Goal: Task Accomplishment & Management: Use online tool/utility

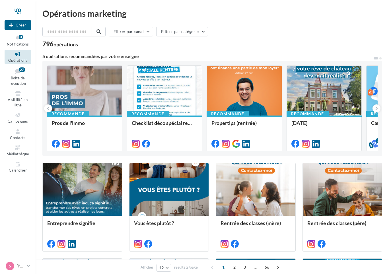
select select "******"
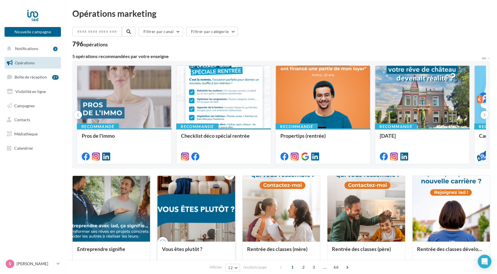
scroll to position [243, 0]
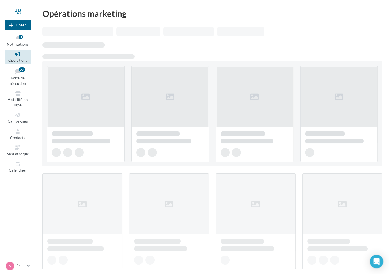
select select "******"
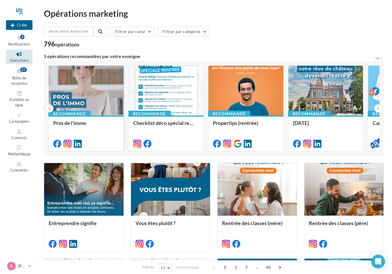
scroll to position [243, 0]
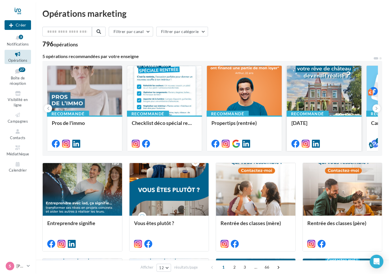
click at [332, 99] on div at bounding box center [324, 91] width 75 height 50
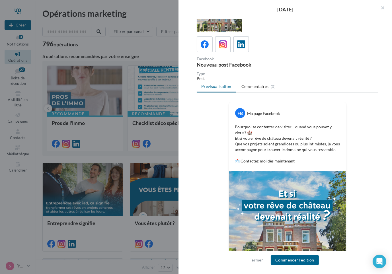
scroll to position [0, 0]
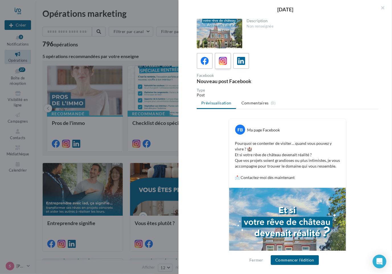
click at [226, 61] on icon at bounding box center [223, 61] width 8 height 8
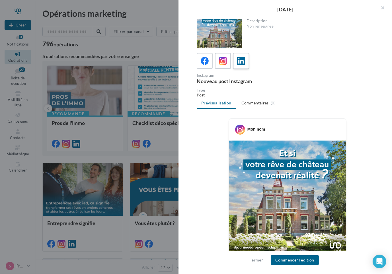
click at [241, 59] on icon at bounding box center [241, 61] width 8 height 8
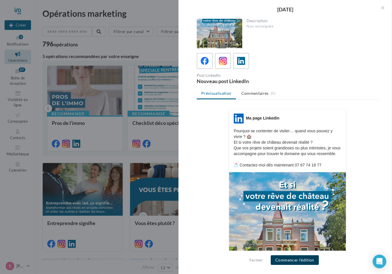
click at [304, 258] on button "Commencer l'édition" at bounding box center [295, 260] width 48 height 10
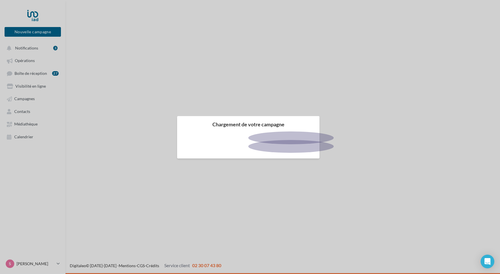
select select "******"
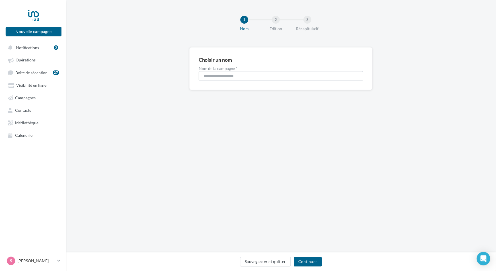
scroll to position [243, 0]
click at [288, 74] on input "**********" at bounding box center [282, 77] width 166 height 10
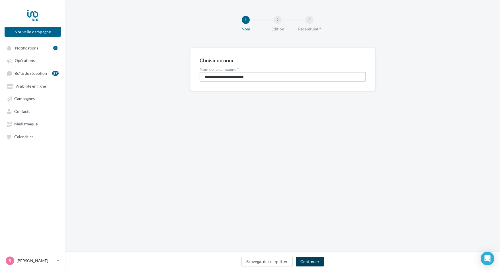
type input "**********"
drag, startPoint x: 306, startPoint y: 265, endPoint x: 312, endPoint y: 253, distance: 12.6
click at [306, 264] on button "Continuer" at bounding box center [310, 262] width 28 height 10
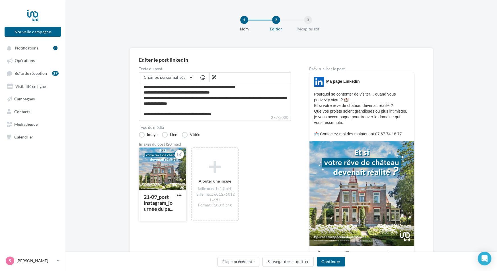
click at [161, 168] on div at bounding box center [162, 169] width 47 height 43
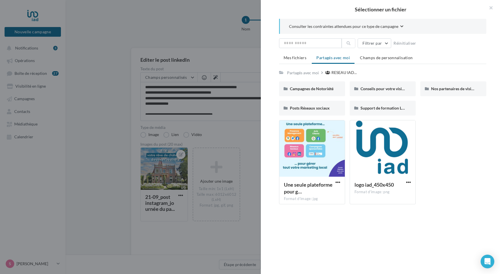
click at [212, 168] on div at bounding box center [250, 137] width 500 height 274
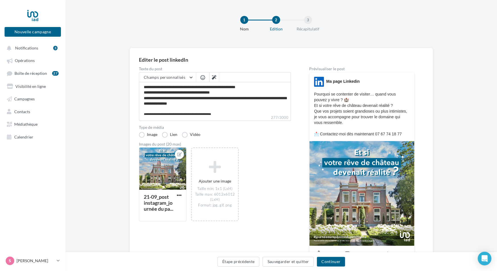
click at [212, 168] on icon at bounding box center [214, 167] width 41 height 14
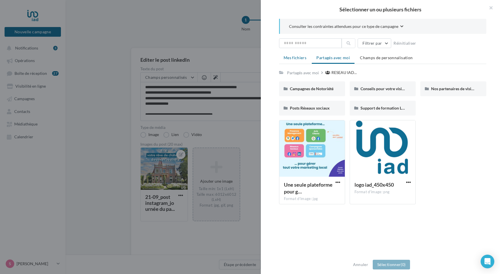
click at [299, 61] on li "Mes fichiers" at bounding box center [295, 58] width 32 height 10
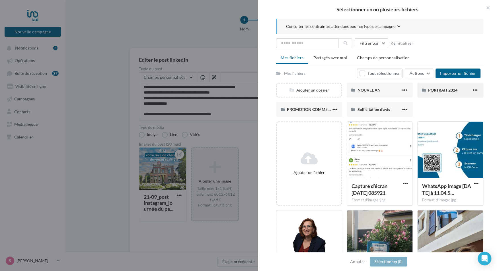
click at [444, 92] on div "PORTRAIT 2024" at bounding box center [450, 90] width 44 height 6
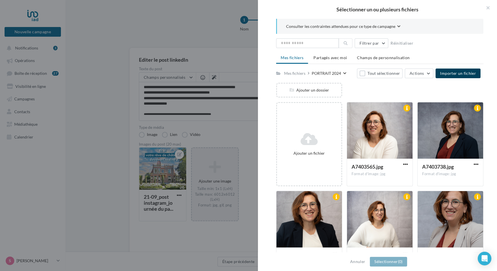
click at [470, 74] on span "Importer un fichier" at bounding box center [458, 73] width 36 height 5
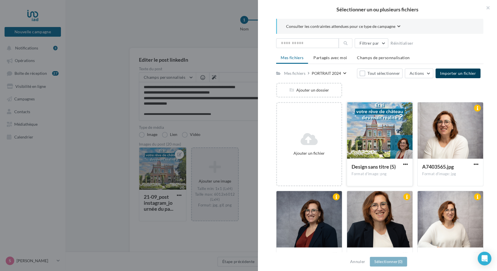
click at [369, 135] on div at bounding box center [379, 130] width 65 height 57
click at [370, 138] on div at bounding box center [379, 130] width 65 height 57
click at [393, 264] on button "Sélectionner (1)" at bounding box center [388, 262] width 37 height 10
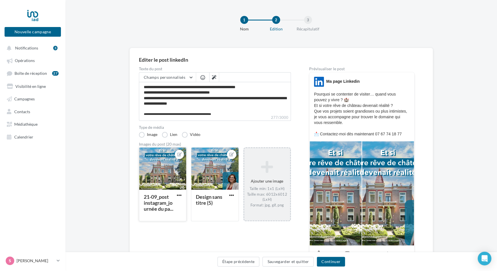
click at [178, 163] on div at bounding box center [162, 169] width 47 height 43
click at [182, 221] on div "Sélectionner un fichier Consulter les contraintes attendues pour ce type de cam…" at bounding box center [163, 221] width 48 height 0
click at [153, 177] on div at bounding box center [162, 169] width 47 height 43
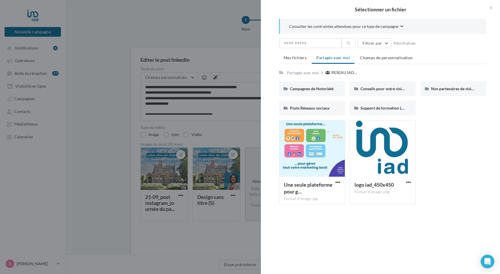
click at [178, 196] on div at bounding box center [250, 137] width 500 height 274
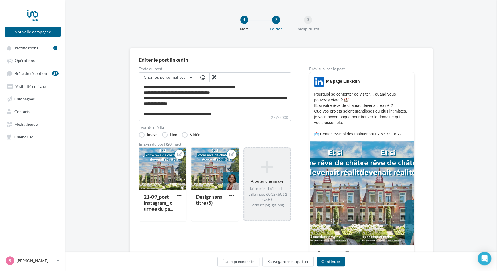
click at [179, 195] on span "button" at bounding box center [179, 195] width 5 height 5
click at [195, 235] on button "Supprimer" at bounding box center [206, 236] width 60 height 15
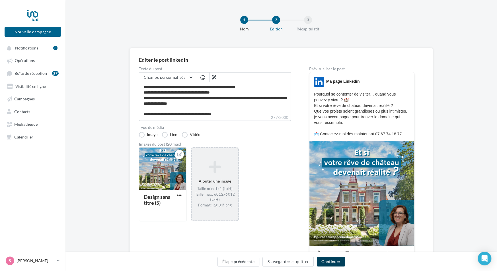
click at [334, 261] on button "Continuer" at bounding box center [331, 262] width 28 height 10
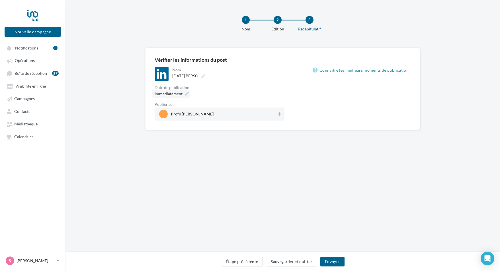
click at [181, 95] on span "Immédiatement" at bounding box center [168, 93] width 28 height 5
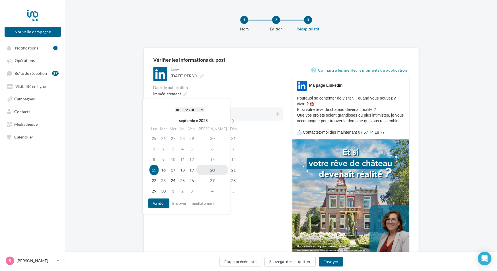
click at [205, 172] on td "20" at bounding box center [212, 170] width 32 height 11
click at [175, 113] on div "* * * * * * * * * * ** ** ** ** ** ** ** ** ** ** ** ** ** ** : ** ** ** ** ** …" at bounding box center [187, 109] width 57 height 9
click at [175, 112] on select "* * * * * * * * * * ** ** ** ** ** ** ** ** ** ** ** ** ** **" at bounding box center [180, 110] width 14 height 5
click at [161, 205] on button "Valider" at bounding box center [157, 204] width 21 height 10
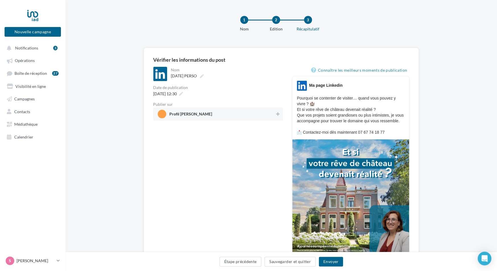
click at [220, 118] on span "Profil Sophie Celerier" at bounding box center [216, 114] width 117 height 9
click at [335, 262] on button "Envoyer" at bounding box center [331, 262] width 24 height 10
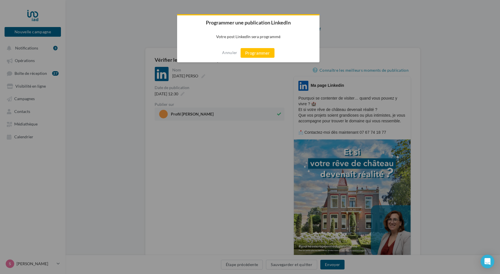
click at [253, 59] on div "Annuler Programmer" at bounding box center [248, 53] width 142 height 19
click at [262, 48] on button "Programmer" at bounding box center [257, 53] width 34 height 10
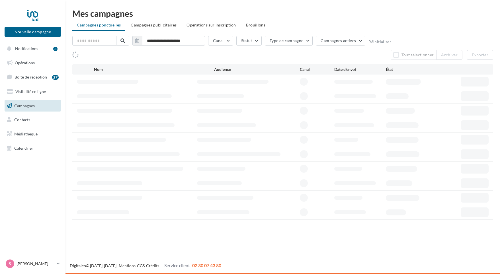
select select "******"
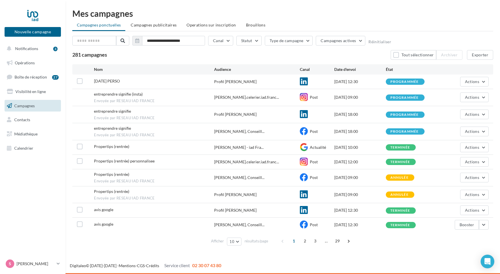
scroll to position [243, 0]
click at [41, 50] on button "Notifications 3" at bounding box center [31, 49] width 56 height 12
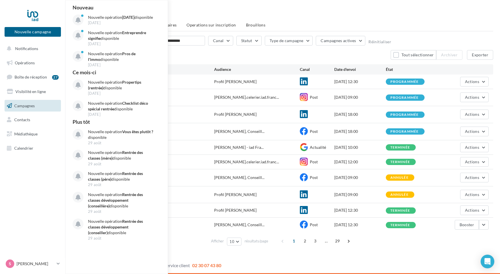
click at [46, 178] on nav "Nouvelle campagne Nouvelle campagne Notifications Nouveau Nouvelle opération Jo…" at bounding box center [32, 137] width 65 height 274
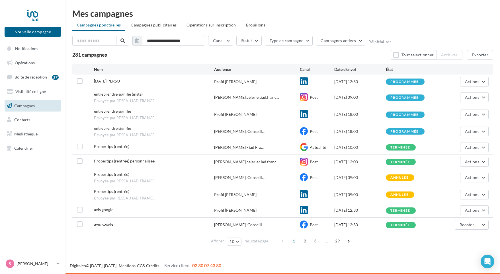
click at [34, 105] on span "Campagnes" at bounding box center [24, 105] width 20 height 5
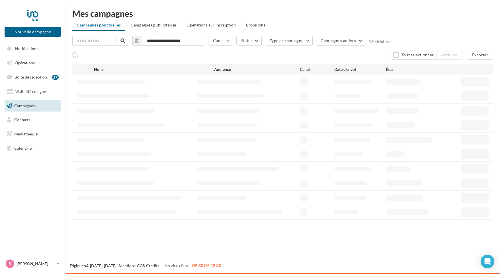
select select "******"
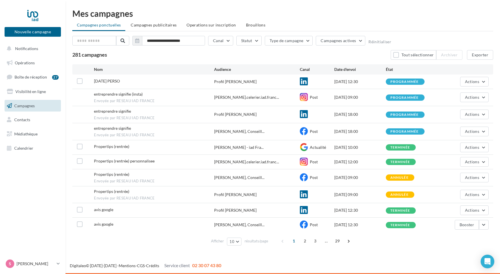
scroll to position [243, 0]
click at [30, 63] on span "Opérations" at bounding box center [25, 62] width 20 height 5
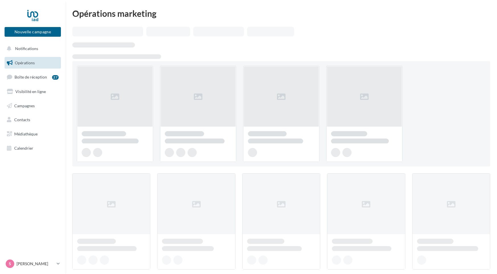
select select "******"
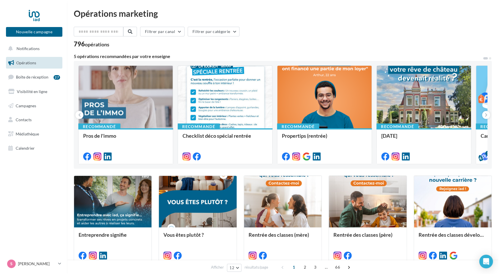
scroll to position [243, 0]
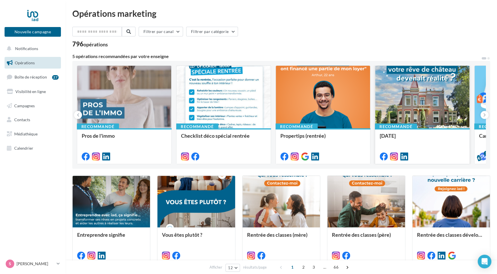
click at [412, 105] on div at bounding box center [422, 97] width 94 height 63
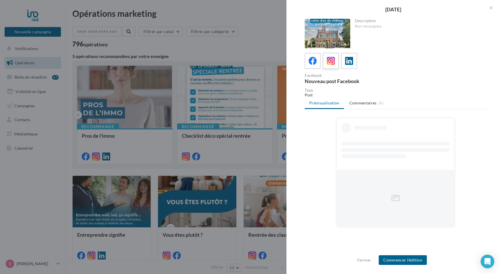
click at [329, 63] on icon at bounding box center [331, 61] width 8 height 8
click at [418, 261] on button "Commencer l'édition" at bounding box center [402, 260] width 48 height 10
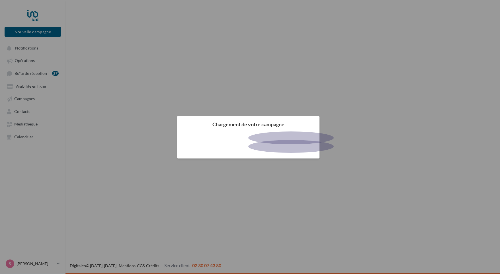
select select "******"
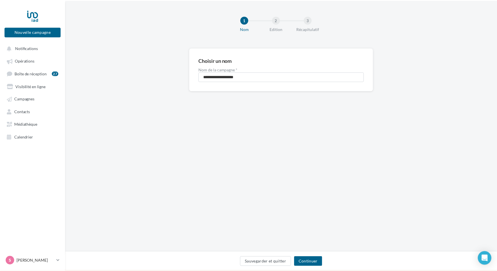
scroll to position [243, 0]
click at [258, 79] on input "**********" at bounding box center [282, 77] width 166 height 10
type input "**********"
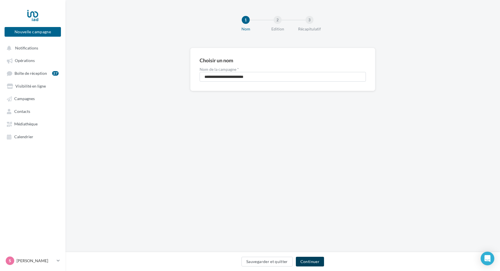
click at [309, 262] on button "Continuer" at bounding box center [310, 262] width 28 height 10
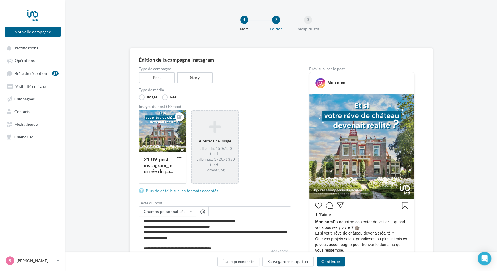
click at [215, 129] on icon at bounding box center [214, 127] width 41 height 14
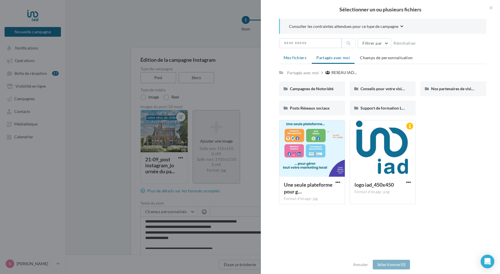
click at [295, 57] on span "Mes fichiers" at bounding box center [294, 57] width 23 height 5
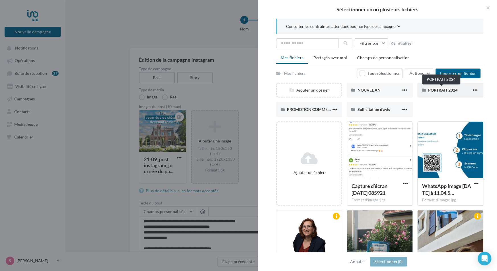
click at [442, 89] on span "PORTRAIT 2024" at bounding box center [442, 90] width 29 height 5
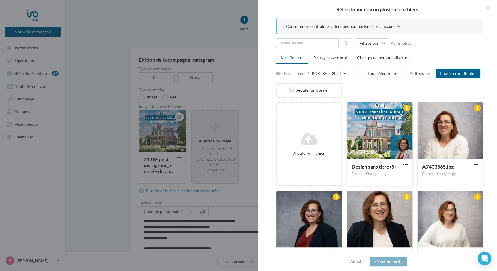
click at [388, 131] on div at bounding box center [379, 130] width 65 height 57
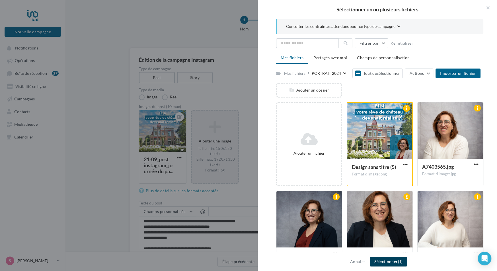
click at [382, 261] on button "Sélectionner (1)" at bounding box center [388, 262] width 37 height 10
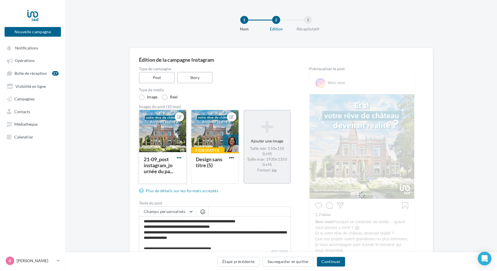
click at [181, 159] on span "button" at bounding box center [179, 157] width 5 height 5
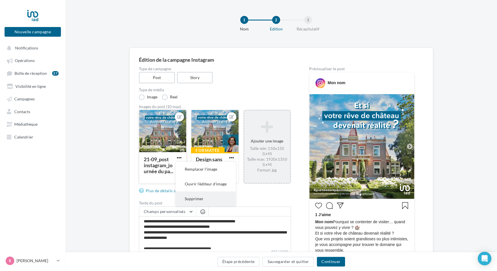
click at [196, 197] on button "Supprimer" at bounding box center [206, 198] width 60 height 15
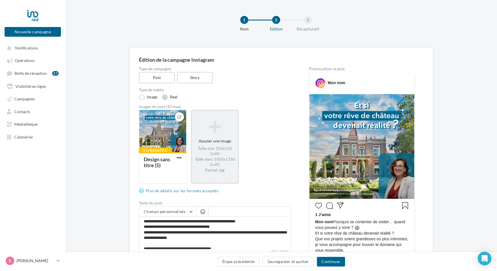
click at [172, 97] on label "Reel" at bounding box center [170, 97] width 16 height 6
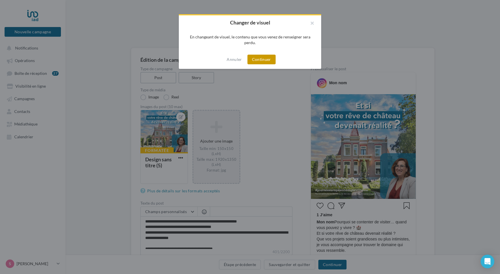
click at [263, 62] on button "Continuer" at bounding box center [261, 60] width 28 height 10
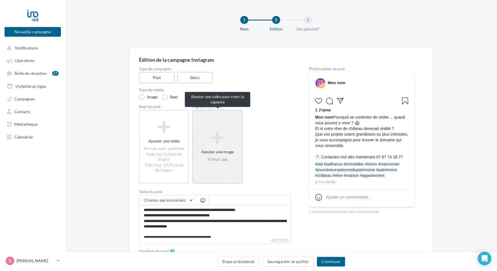
click at [217, 139] on icon at bounding box center [217, 138] width 44 height 14
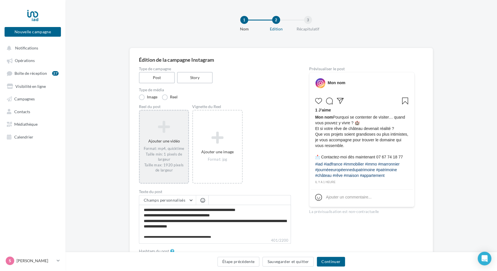
click at [166, 126] on icon at bounding box center [164, 127] width 44 height 14
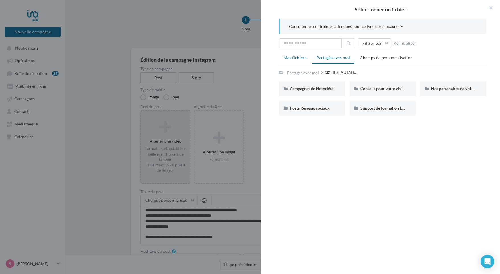
click at [306, 56] on li "Mes fichiers" at bounding box center [295, 58] width 32 height 10
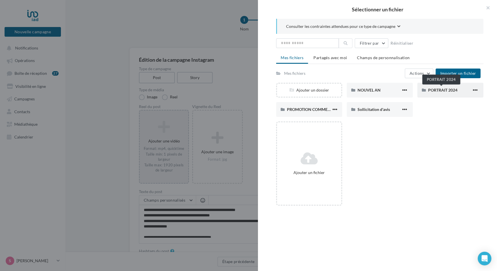
click at [428, 88] on span "PORTRAIT 2024" at bounding box center [442, 90] width 29 height 5
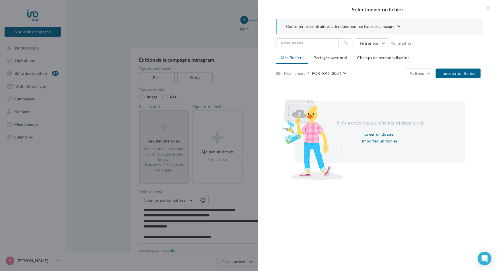
click at [240, 96] on div at bounding box center [248, 135] width 497 height 271
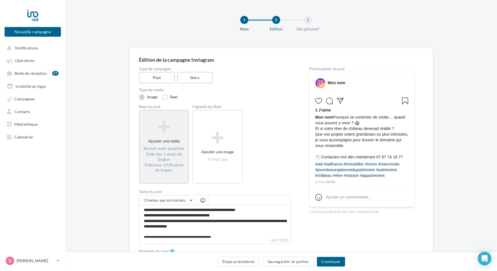
click at [143, 98] on label "Image" at bounding box center [148, 97] width 18 height 6
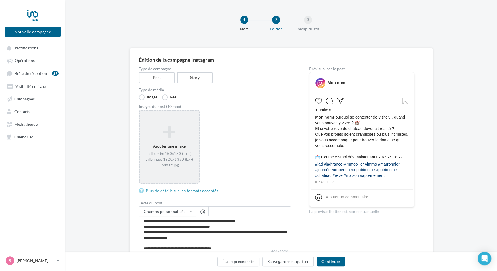
click at [174, 126] on icon at bounding box center [169, 132] width 54 height 14
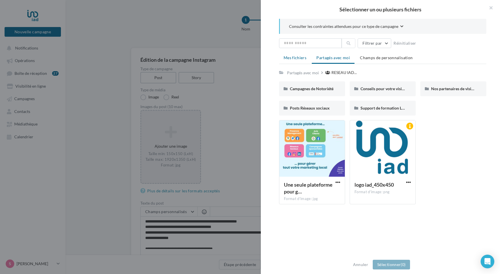
click at [299, 61] on li "Mes fichiers" at bounding box center [295, 58] width 32 height 10
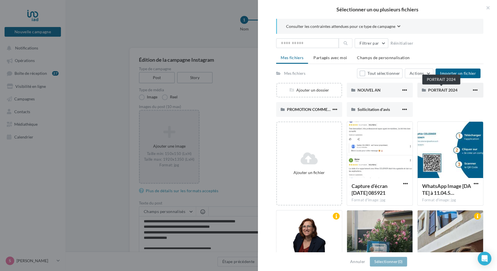
click at [444, 88] on span "PORTRAIT 2024" at bounding box center [442, 90] width 29 height 5
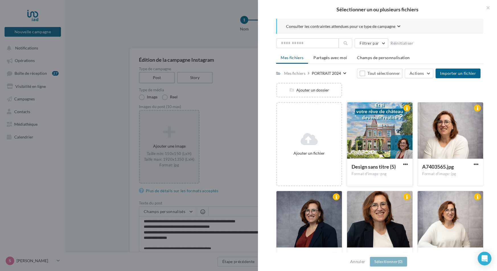
click at [399, 149] on div at bounding box center [379, 130] width 65 height 57
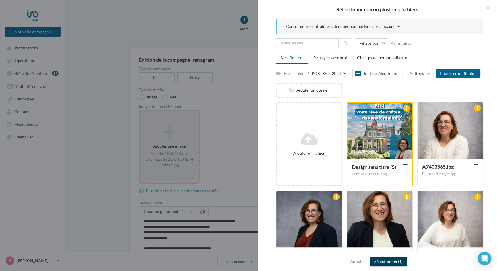
click at [383, 260] on button "Sélectionner (1)" at bounding box center [388, 262] width 37 height 10
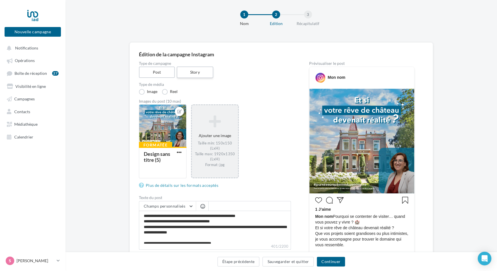
scroll to position [2, 0]
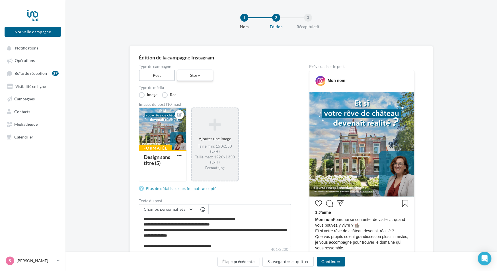
click at [196, 73] on label "Story" at bounding box center [194, 76] width 36 height 12
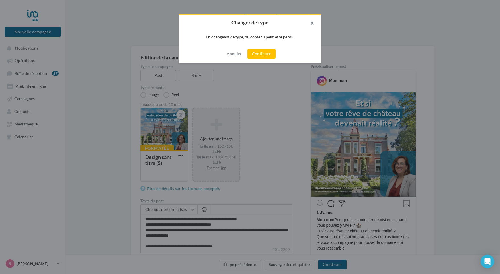
click at [312, 26] on button "button" at bounding box center [309, 23] width 23 height 17
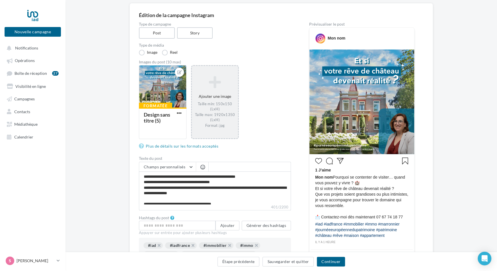
scroll to position [116, 0]
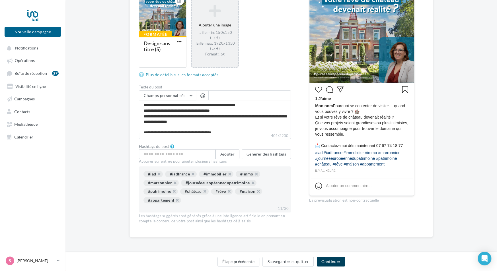
drag, startPoint x: 334, startPoint y: 255, endPoint x: 335, endPoint y: 259, distance: 4.1
click at [334, 257] on div "Étape précédente Sauvegarder et quitter Continuer" at bounding box center [280, 261] width 431 height 19
click at [335, 261] on button "Continuer" at bounding box center [331, 262] width 28 height 10
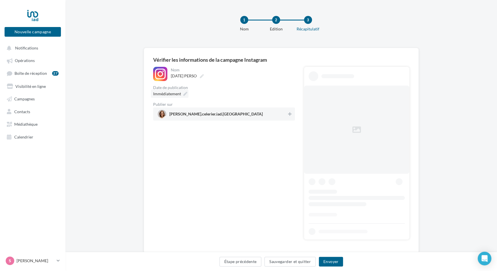
click at [167, 94] on span "Immédiatement" at bounding box center [167, 93] width 28 height 5
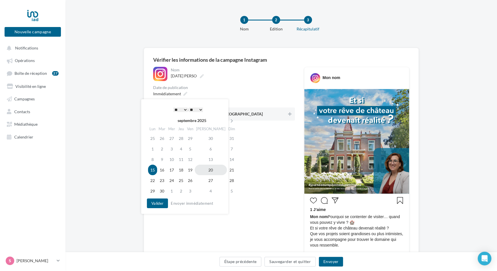
click at [201, 171] on td "20" at bounding box center [211, 170] width 32 height 11
click at [176, 111] on select "* * * * * * * * * * ** ** ** ** ** ** ** ** ** ** ** ** ** **" at bounding box center [180, 110] width 14 height 5
click at [203, 109] on select "** ** ** ** ** **" at bounding box center [196, 110] width 14 height 5
click at [160, 203] on button "Valider" at bounding box center [157, 204] width 21 height 10
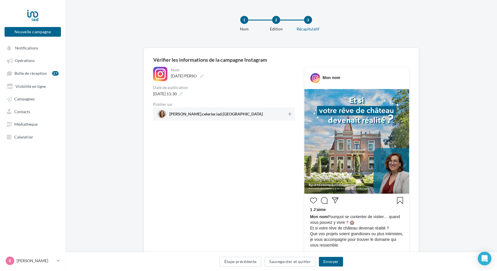
click at [210, 114] on span "sophie.celerier.iad.france" at bounding box center [215, 115] width 93 height 6
click at [330, 258] on button "Envoyer" at bounding box center [331, 262] width 24 height 10
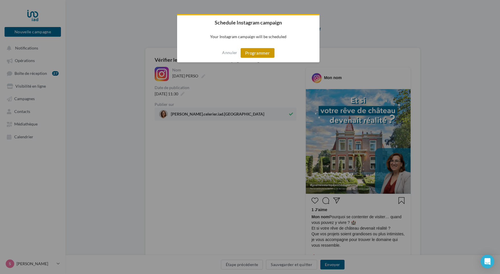
click at [261, 52] on button "Programmer" at bounding box center [257, 53] width 34 height 10
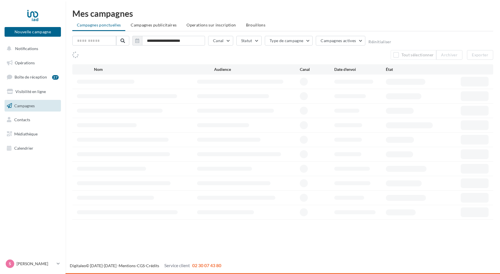
select select "******"
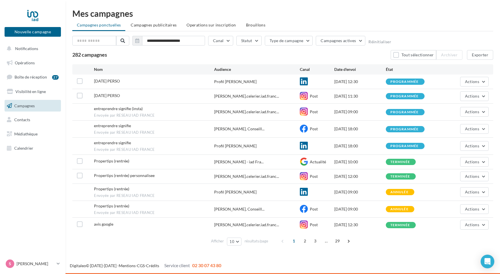
scroll to position [243, 0]
click at [133, 106] on span "entreprendre signifie (insta)" at bounding box center [118, 108] width 49 height 5
click at [421, 111] on div "programmée" at bounding box center [405, 112] width 39 height 6
click at [466, 112] on span "Actions" at bounding box center [472, 111] width 14 height 5
click at [404, 118] on div "entreprendre signifie (insta) Envoyée par RESEAU IAD FRANCE [PERSON_NAME].celer…" at bounding box center [282, 112] width 421 height 17
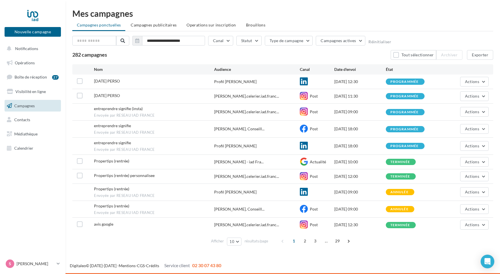
click at [208, 115] on span "Envoyée par RESEAU IAD FRANCE" at bounding box center [154, 115] width 120 height 5
click at [109, 110] on span "entreprendre signifie (insta)" at bounding box center [118, 108] width 49 height 5
click at [33, 67] on link "Opérations" at bounding box center [32, 63] width 59 height 12
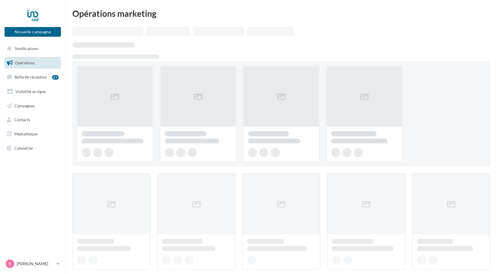
select select "******"
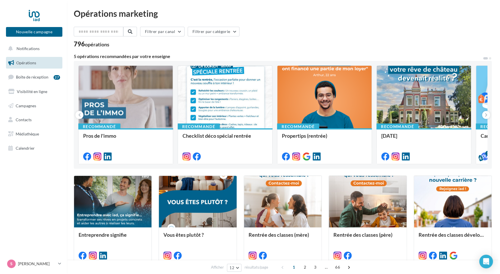
scroll to position [243, 0]
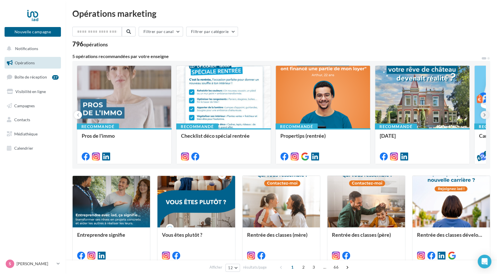
click at [485, 113] on button at bounding box center [484, 115] width 8 height 8
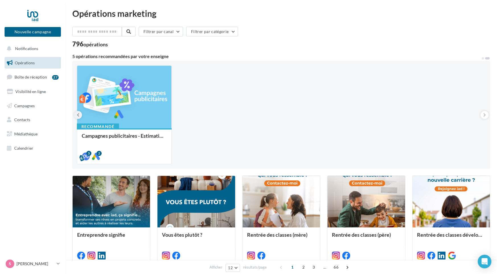
click at [78, 116] on icon at bounding box center [78, 115] width 3 height 6
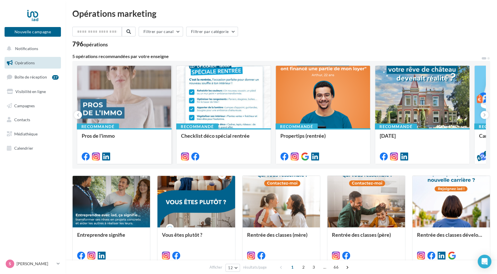
click at [122, 123] on div at bounding box center [124, 97] width 94 height 63
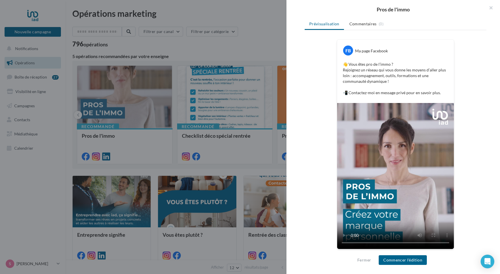
scroll to position [51, 0]
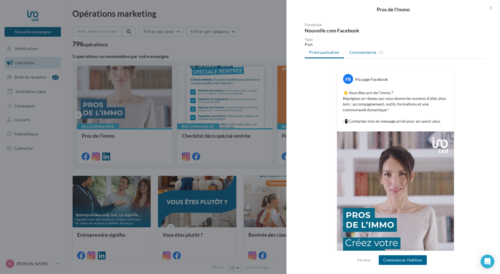
click at [364, 53] on span "Commentaires" at bounding box center [362, 53] width 27 height 6
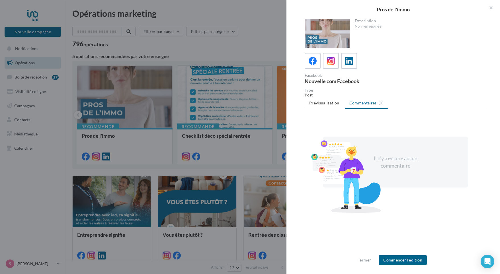
scroll to position [0, 0]
click at [327, 100] on li "Prévisualisation" at bounding box center [323, 103] width 39 height 10
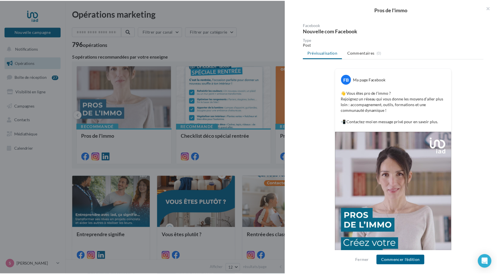
scroll to position [57, 0]
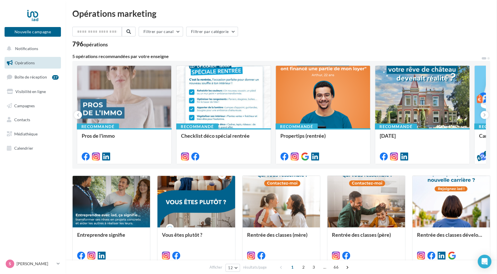
click at [484, 114] on icon at bounding box center [484, 115] width 3 height 6
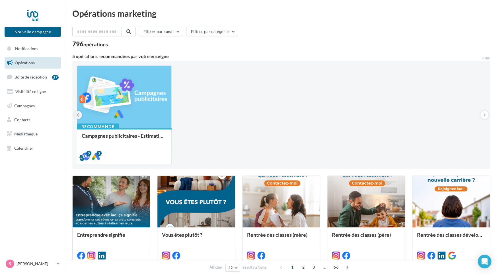
click at [79, 114] on icon at bounding box center [78, 115] width 3 height 6
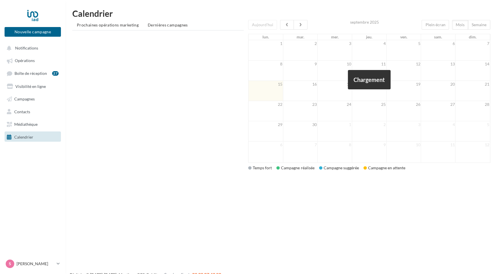
select select "******"
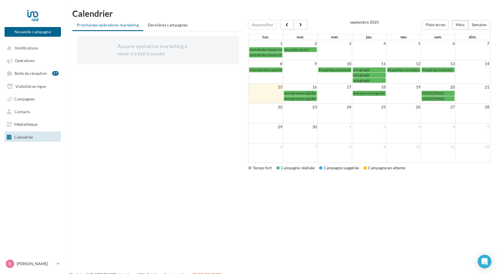
scroll to position [243, 0]
click at [440, 24] on button "Plein écran" at bounding box center [434, 25] width 27 height 10
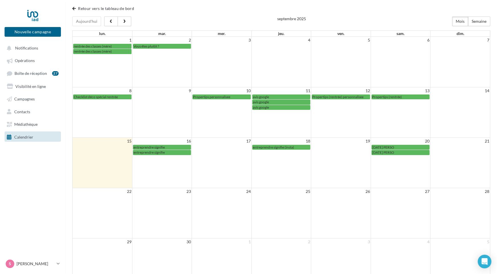
scroll to position [28, 0]
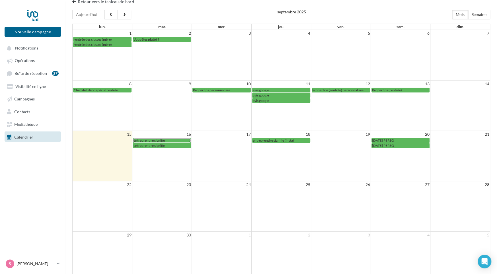
click at [152, 140] on span "entreprendre signifie" at bounding box center [148, 140] width 31 height 4
